Goal: Information Seeking & Learning: Stay updated

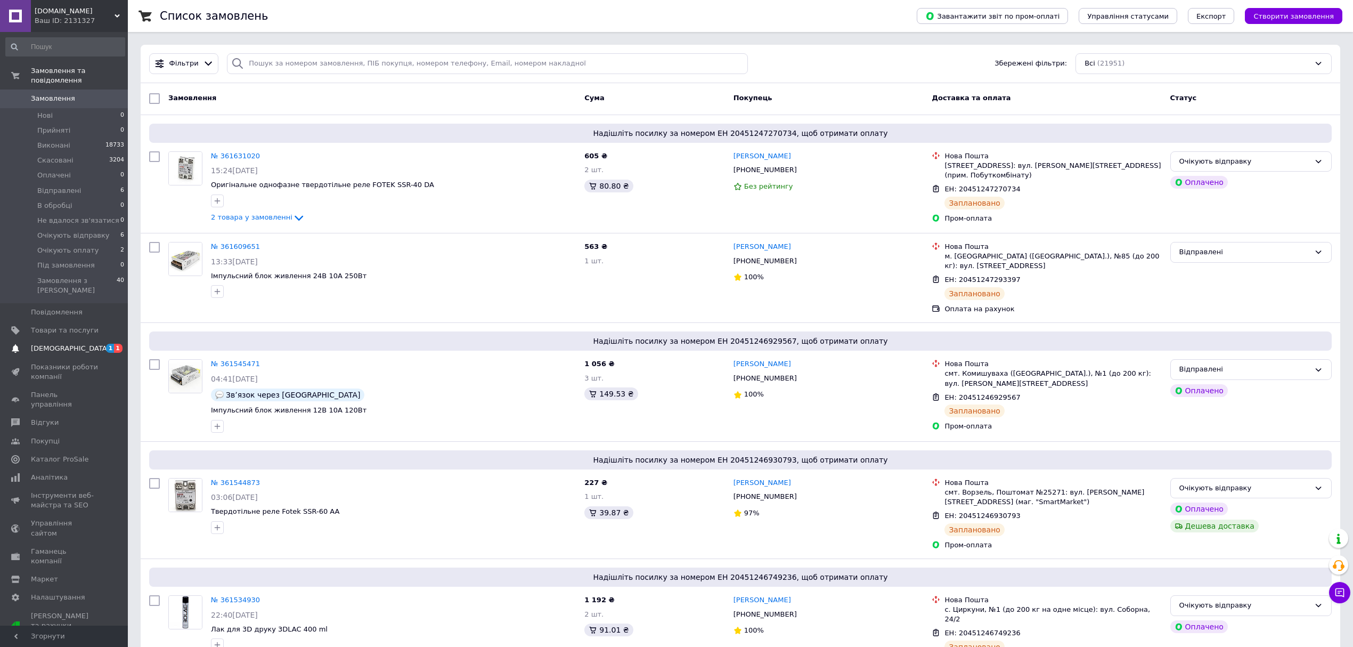
click at [87, 344] on span "[DEMOGRAPHIC_DATA]" at bounding box center [65, 349] width 68 height 10
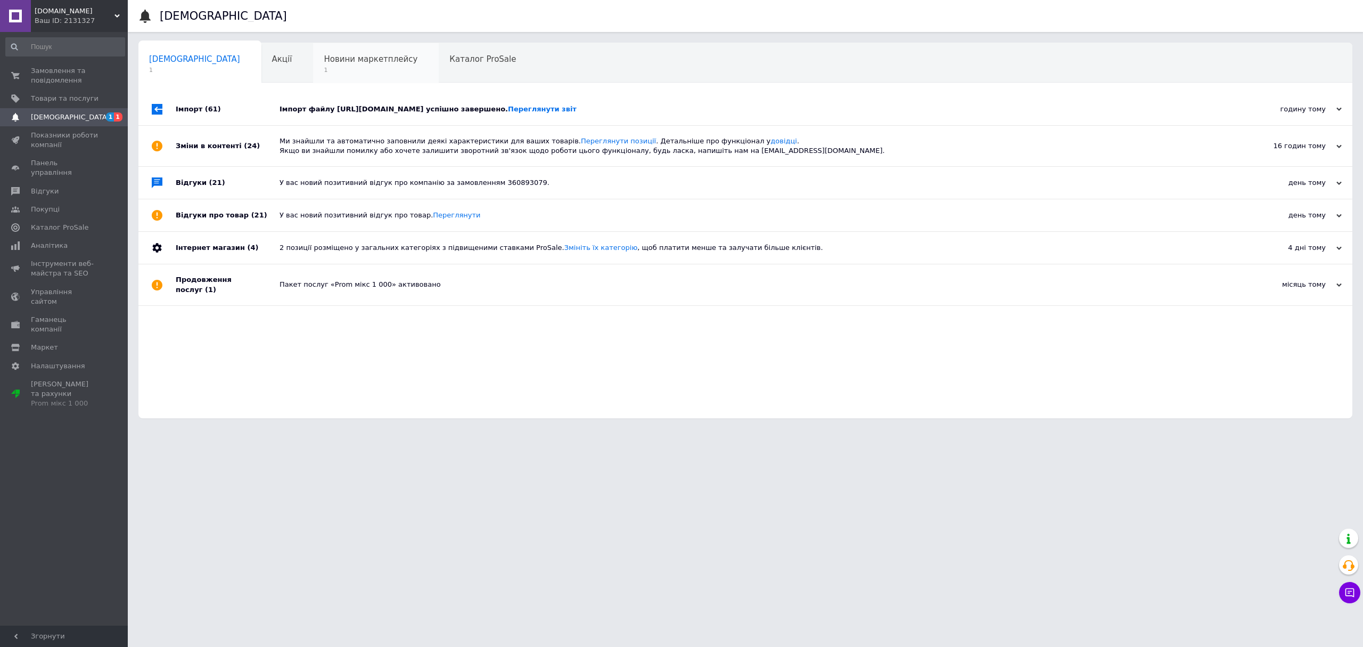
click at [324, 62] on span "Новини маркетплейсу" at bounding box center [371, 59] width 94 height 10
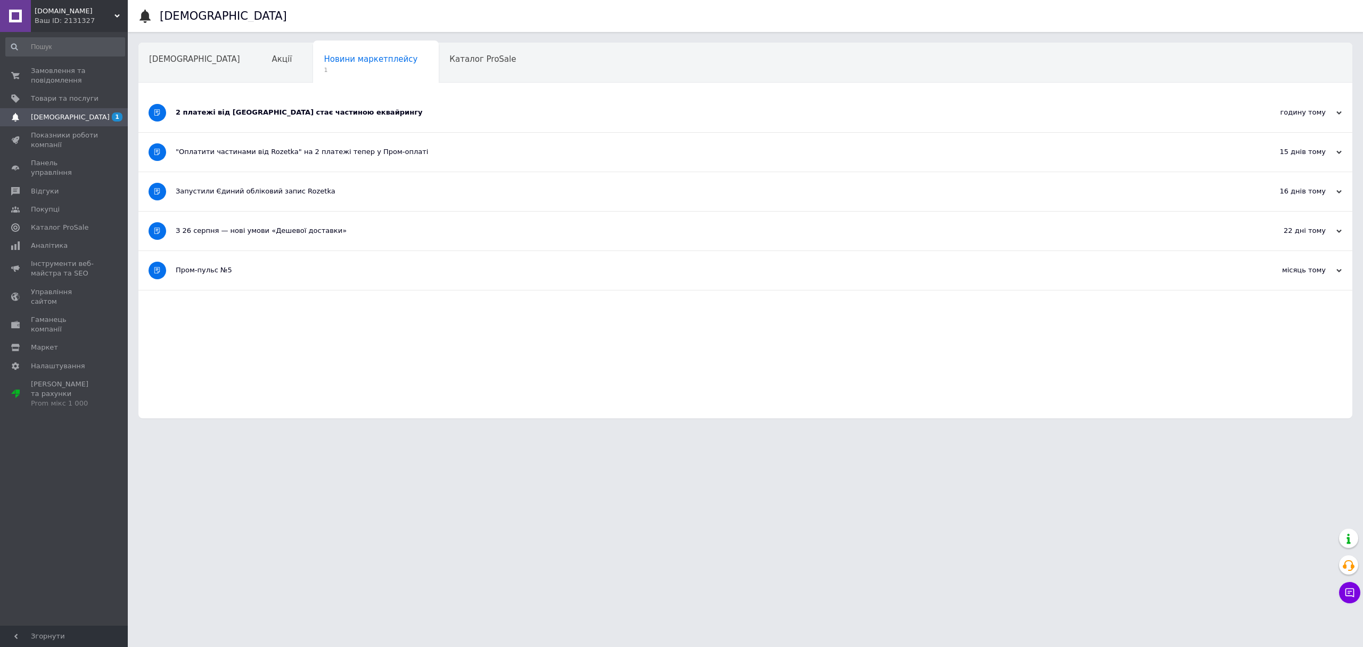
click at [294, 113] on div "2 платежі від Rozetka стає частиною еквайрингу" at bounding box center [706, 113] width 1060 height 10
